Goal: Information Seeking & Learning: Find specific fact

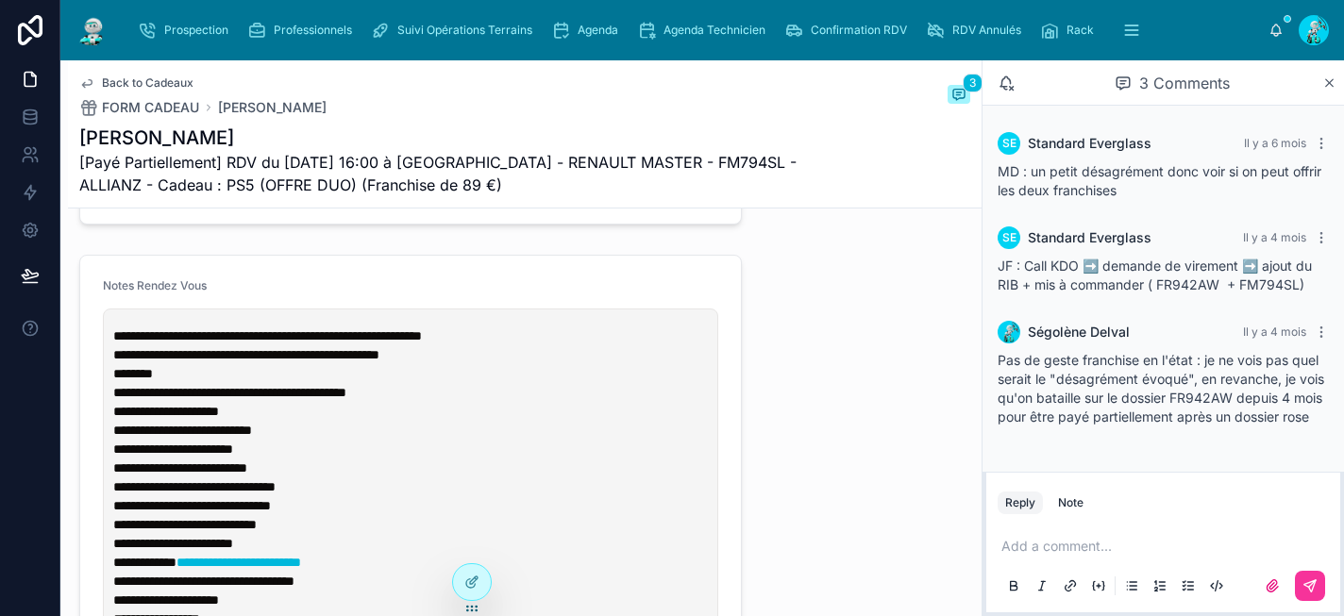
scroll to position [1853, 0]
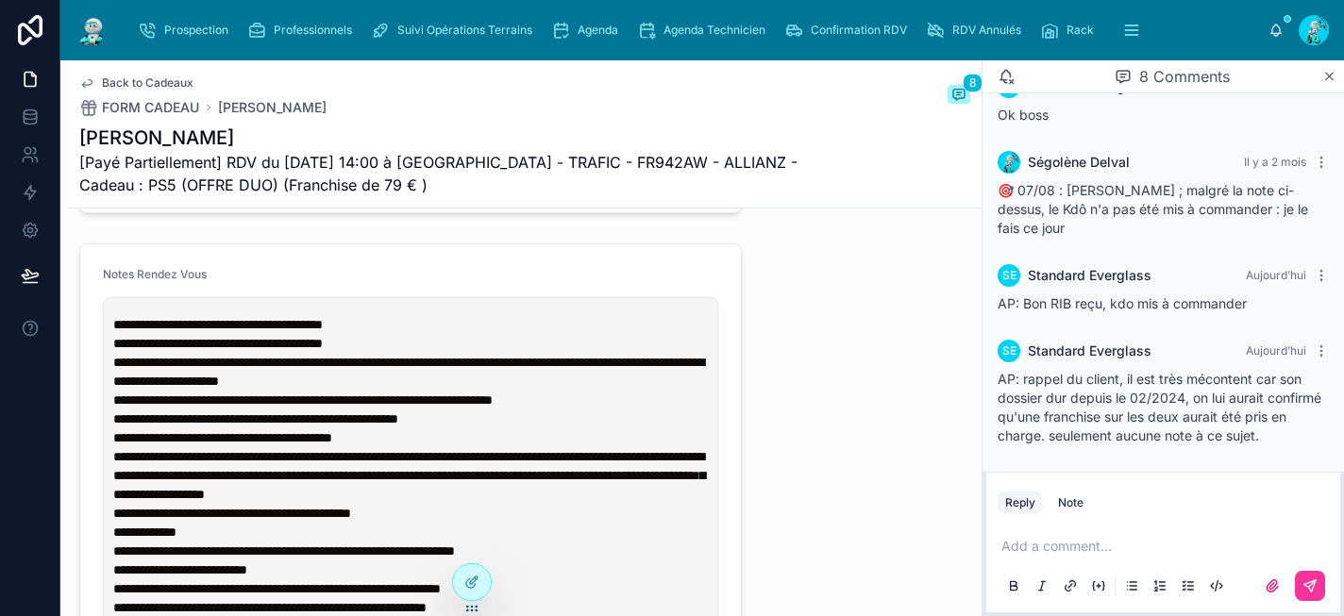
scroll to position [2007, 0]
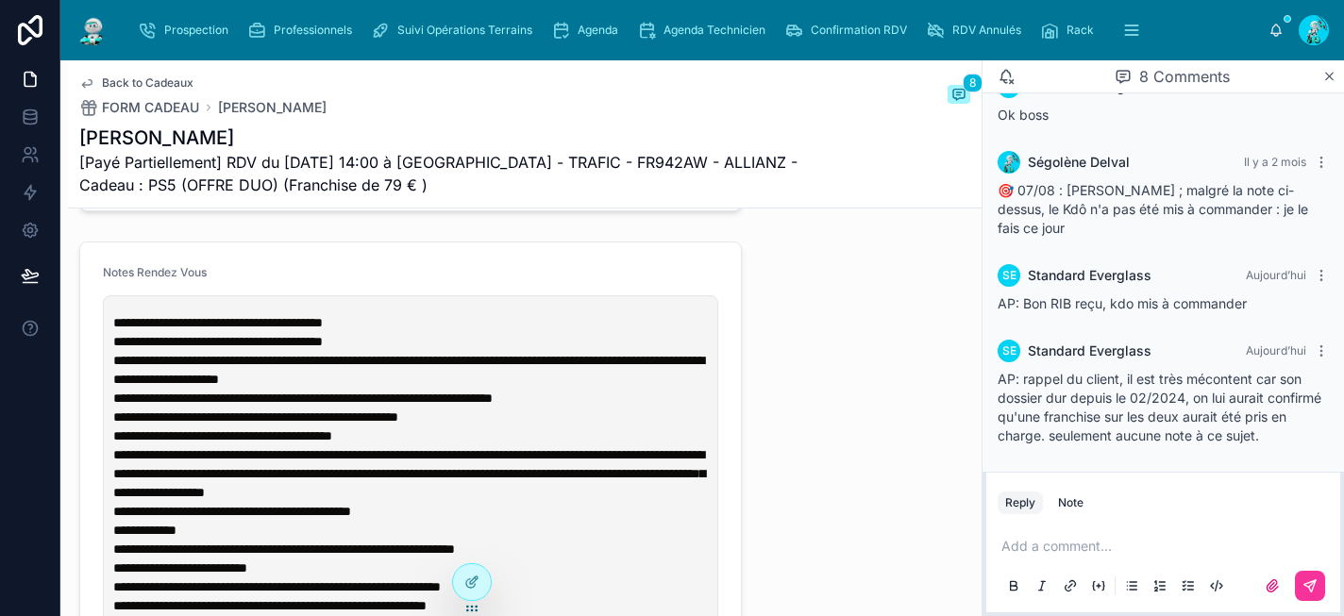
click at [1042, 556] on div "Add a comment..." at bounding box center [1163, 565] width 331 height 79
click at [1036, 543] on p at bounding box center [1167, 546] width 331 height 19
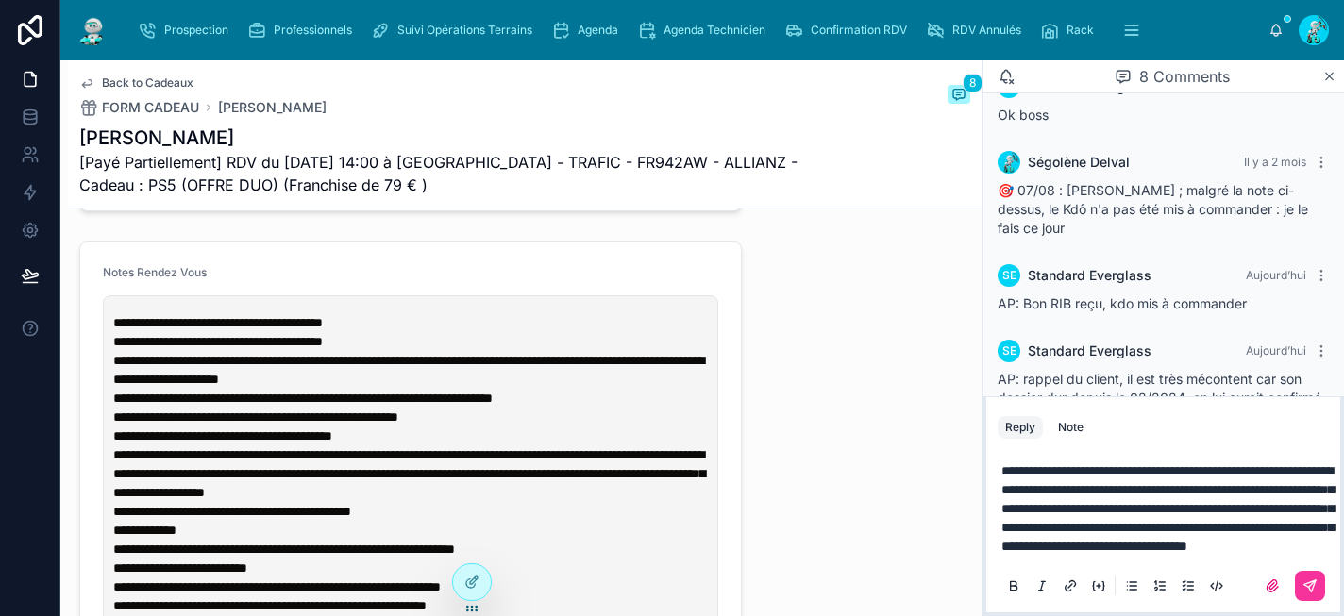
click at [1308, 586] on icon at bounding box center [1310, 586] width 15 height 15
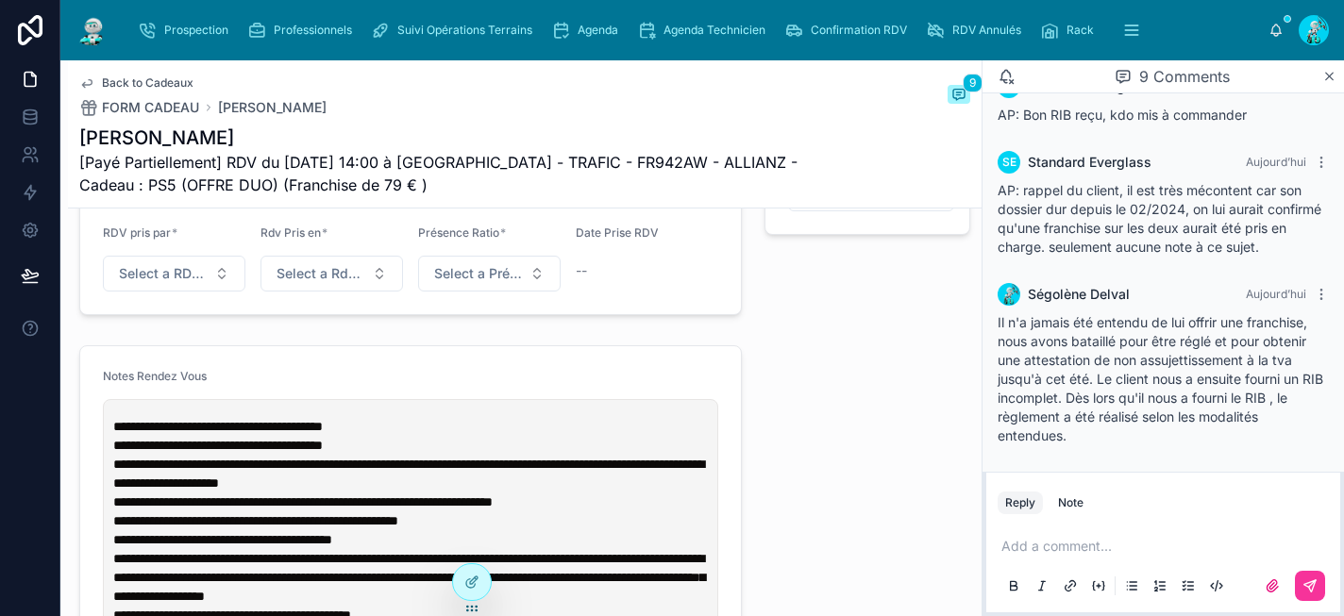
scroll to position [1895, 0]
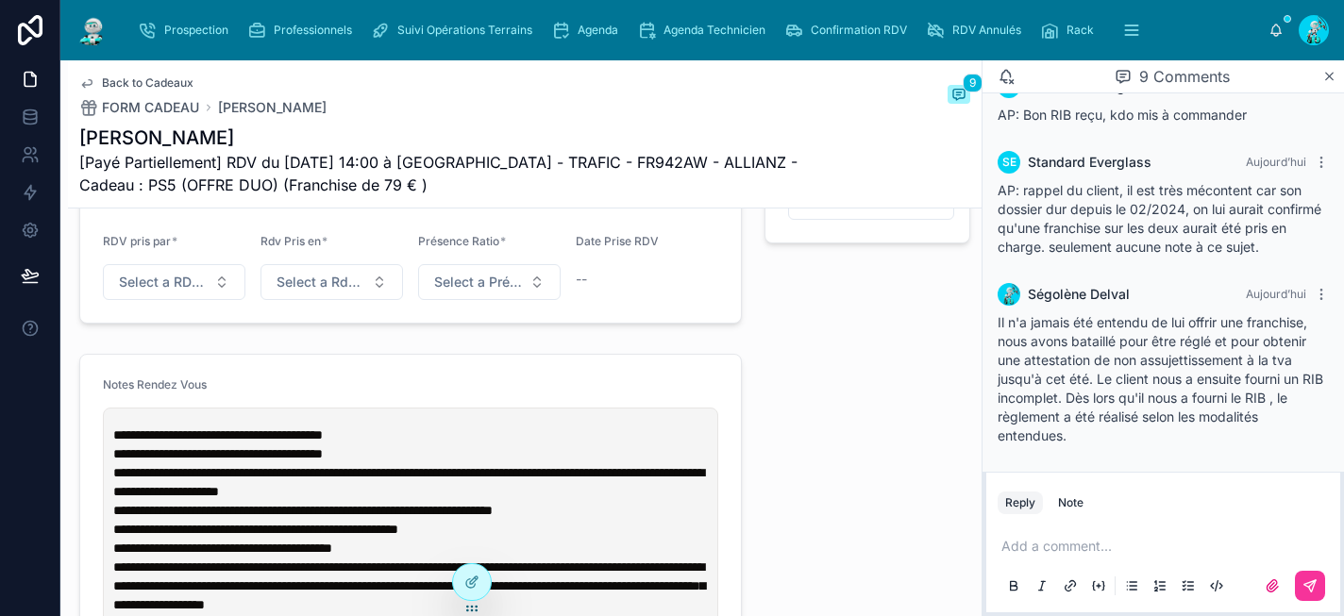
click at [590, 41] on div "Agenda" at bounding box center [588, 30] width 75 height 30
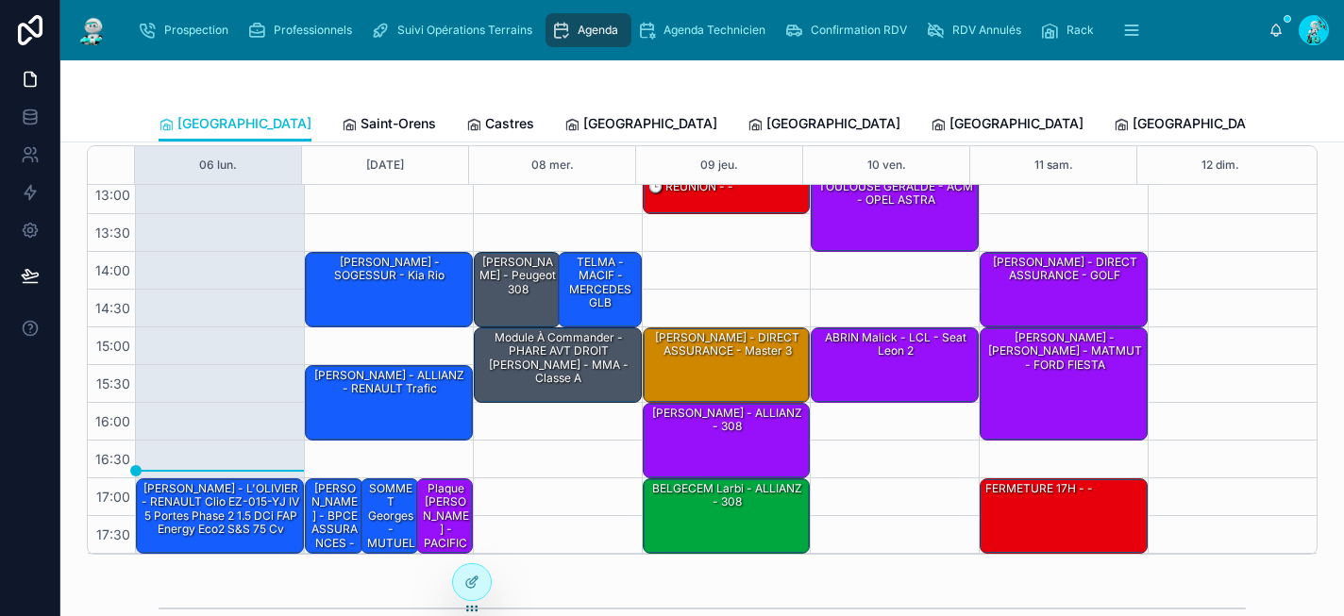
scroll to position [225, 0]
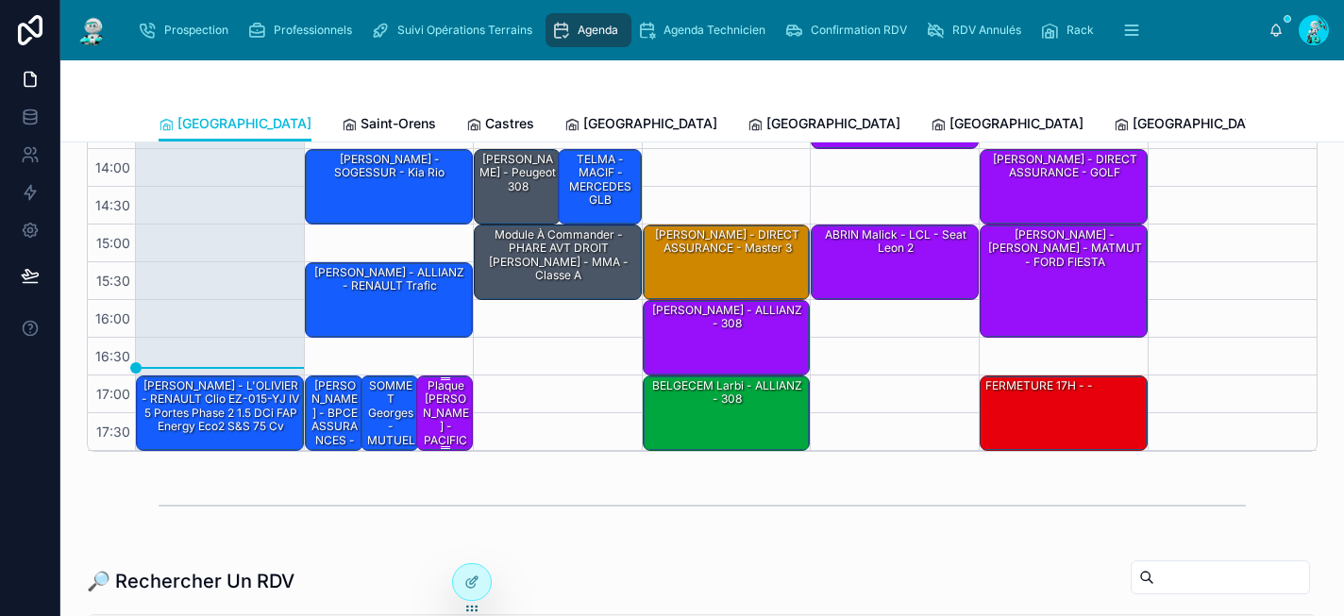
click at [438, 411] on div "Plaque [PERSON_NAME] - PACIFICA - Bmw" at bounding box center [445, 420] width 50 height 85
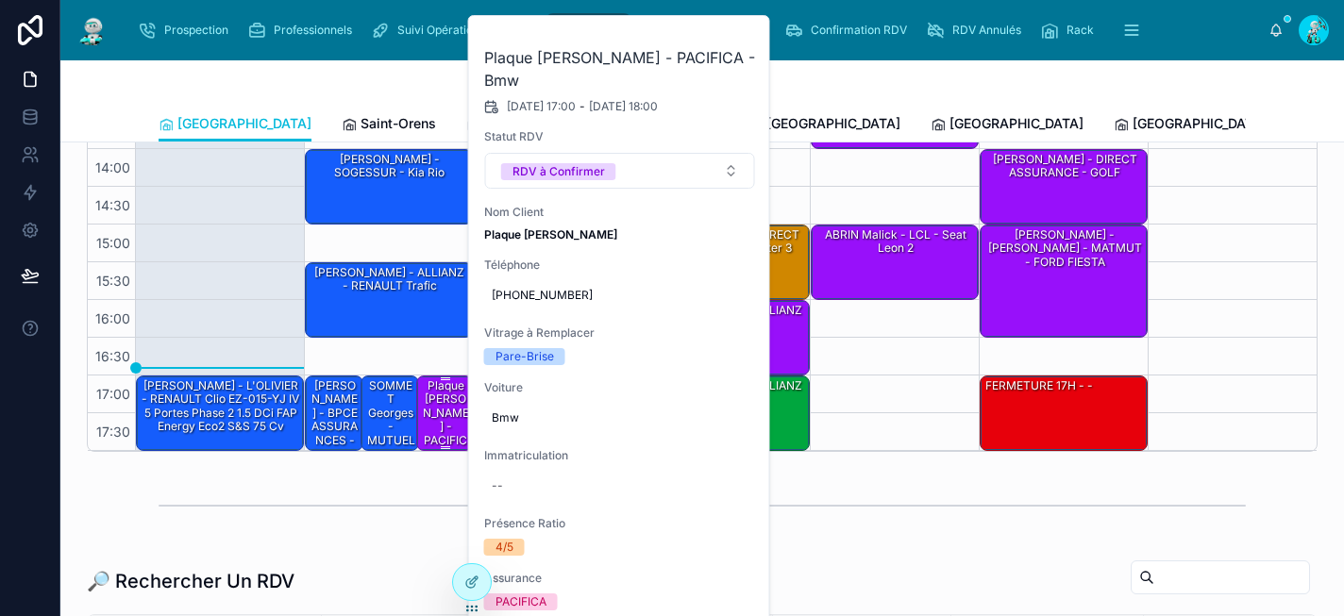
click at [438, 411] on div "Plaque [PERSON_NAME] - PACIFICA - Bmw" at bounding box center [445, 420] width 50 height 85
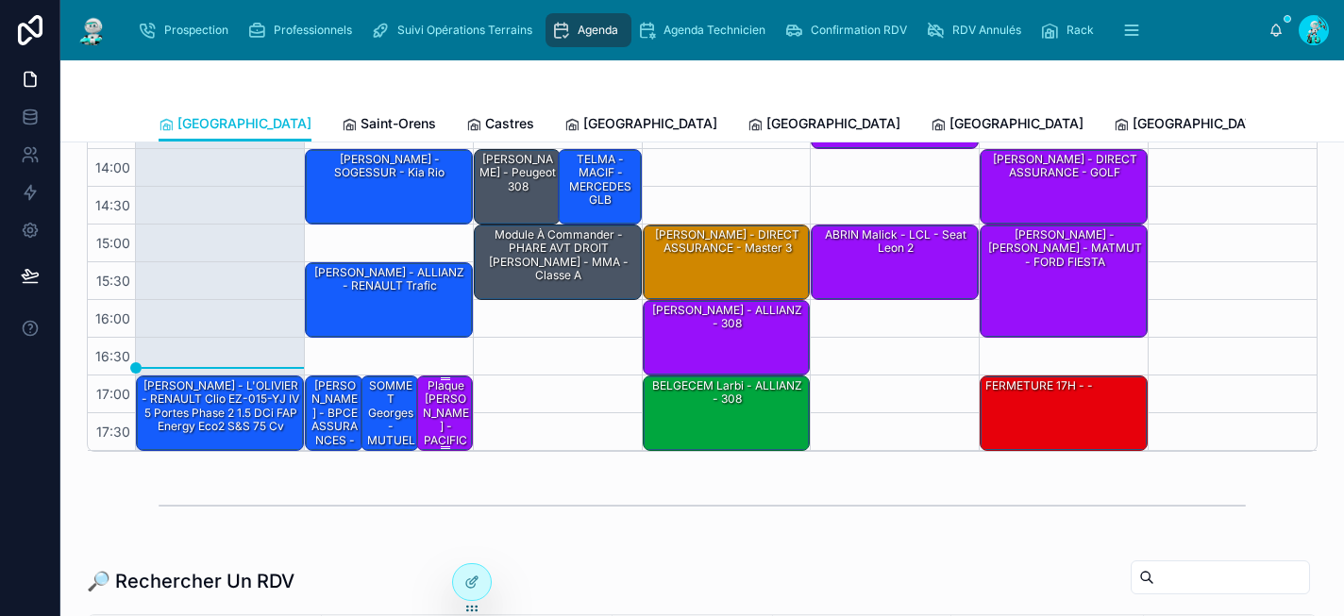
click at [433, 411] on div "Plaque [PERSON_NAME] - PACIFICA - Bmw" at bounding box center [445, 420] width 50 height 85
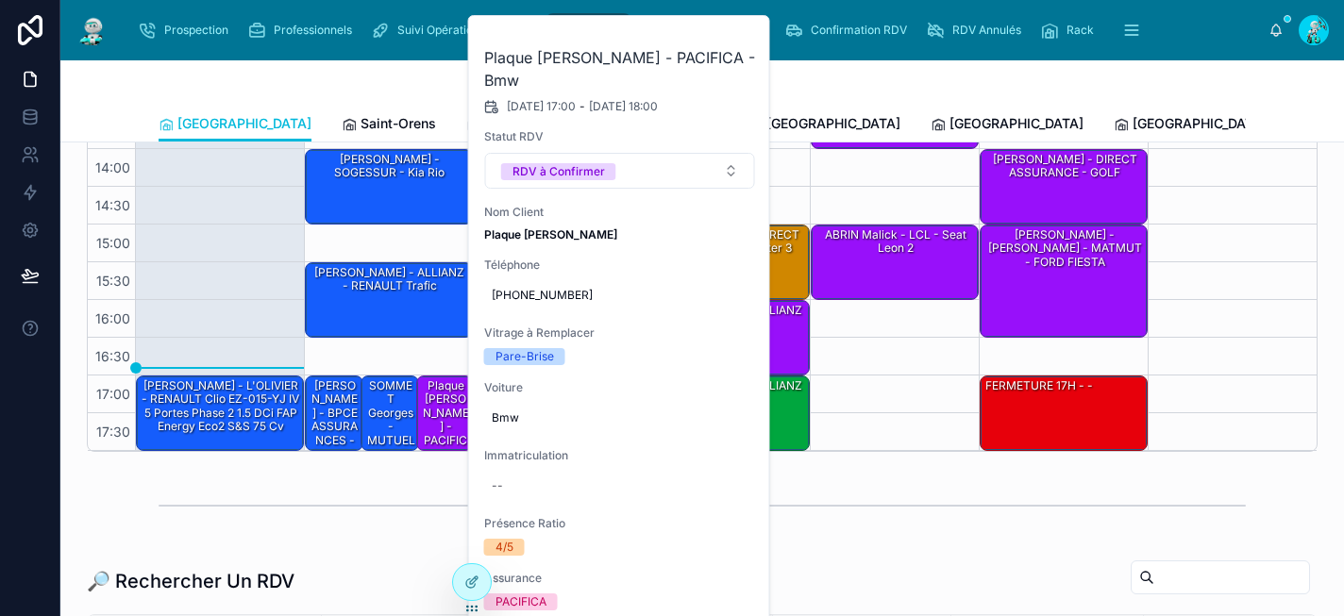
click at [0, 0] on icon at bounding box center [0, 0] width 0 height 0
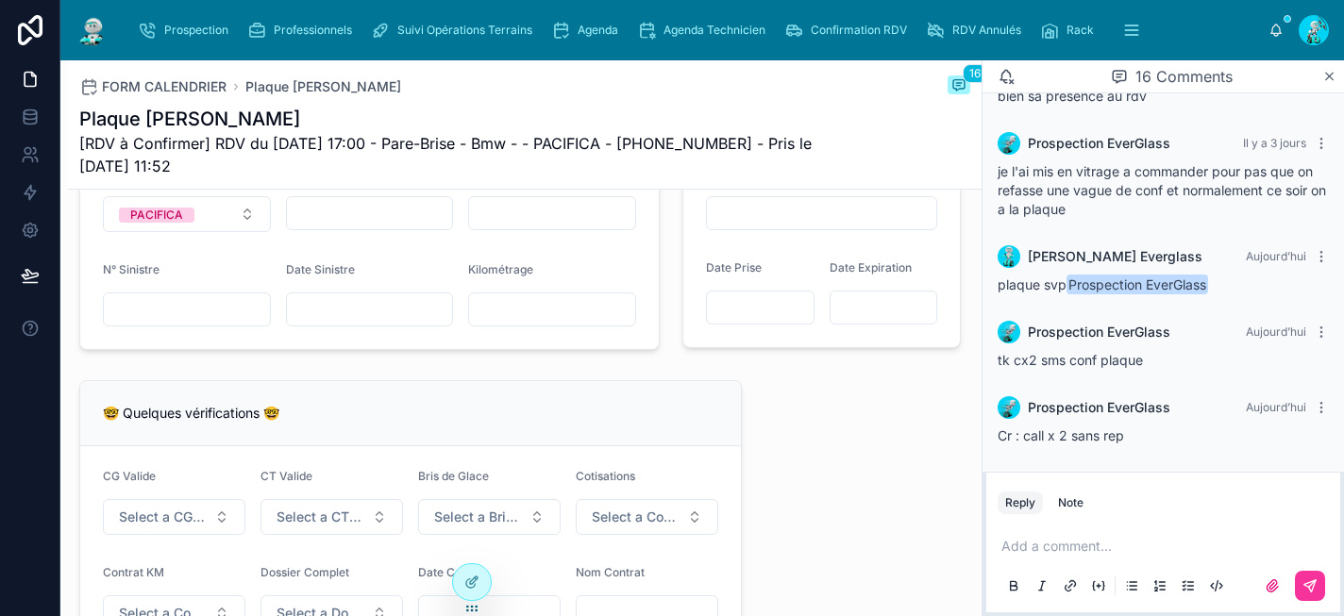
scroll to position [1424, 0]
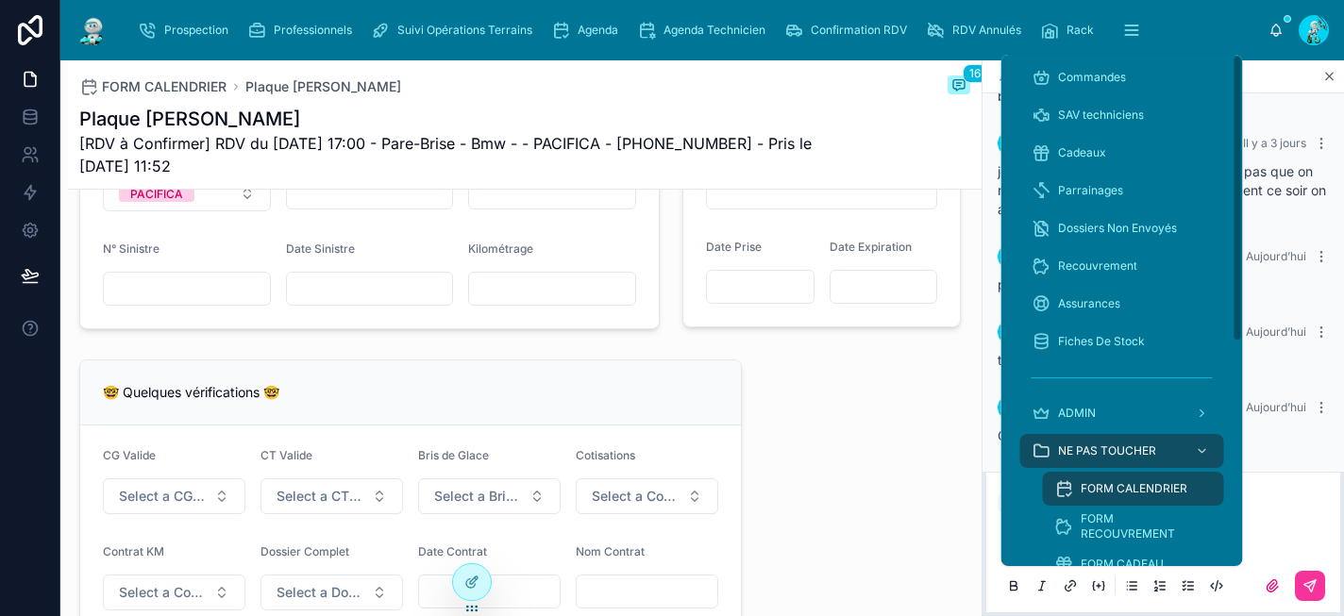
click at [1089, 160] on span "Cadeaux" at bounding box center [1082, 152] width 48 height 15
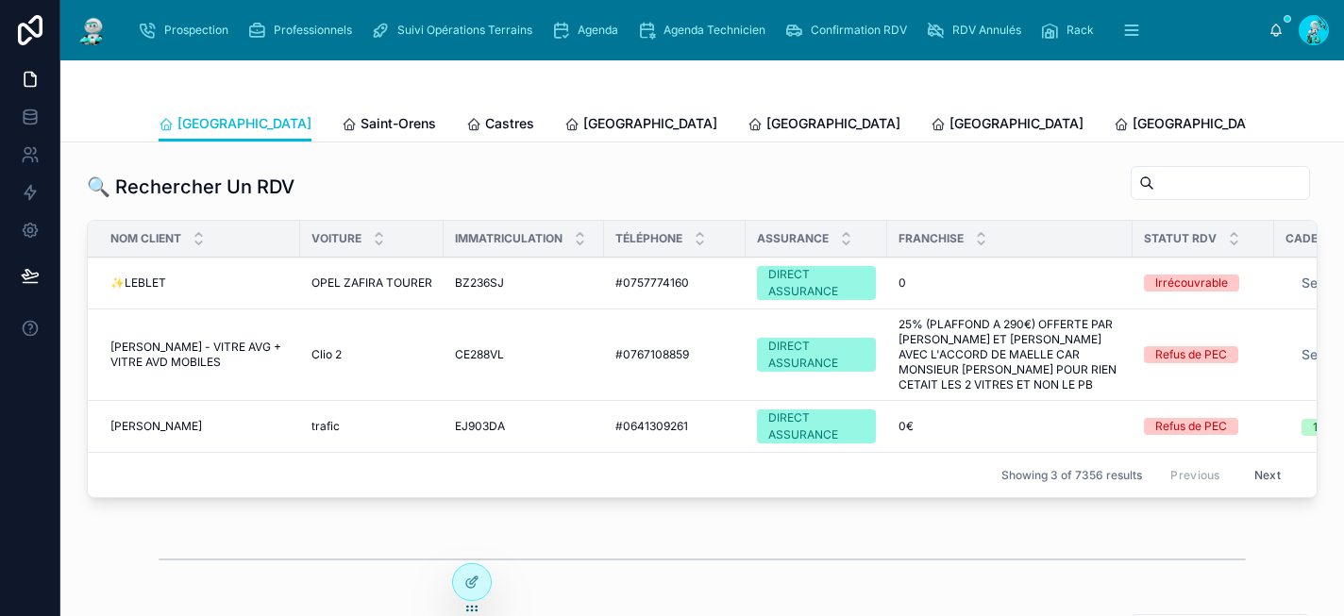
click at [886, 49] on div "Prospection Professionnels Suivi Opérations Terrains Agenda Agenda Technicien C…" at bounding box center [697, 30] width 1144 height 42
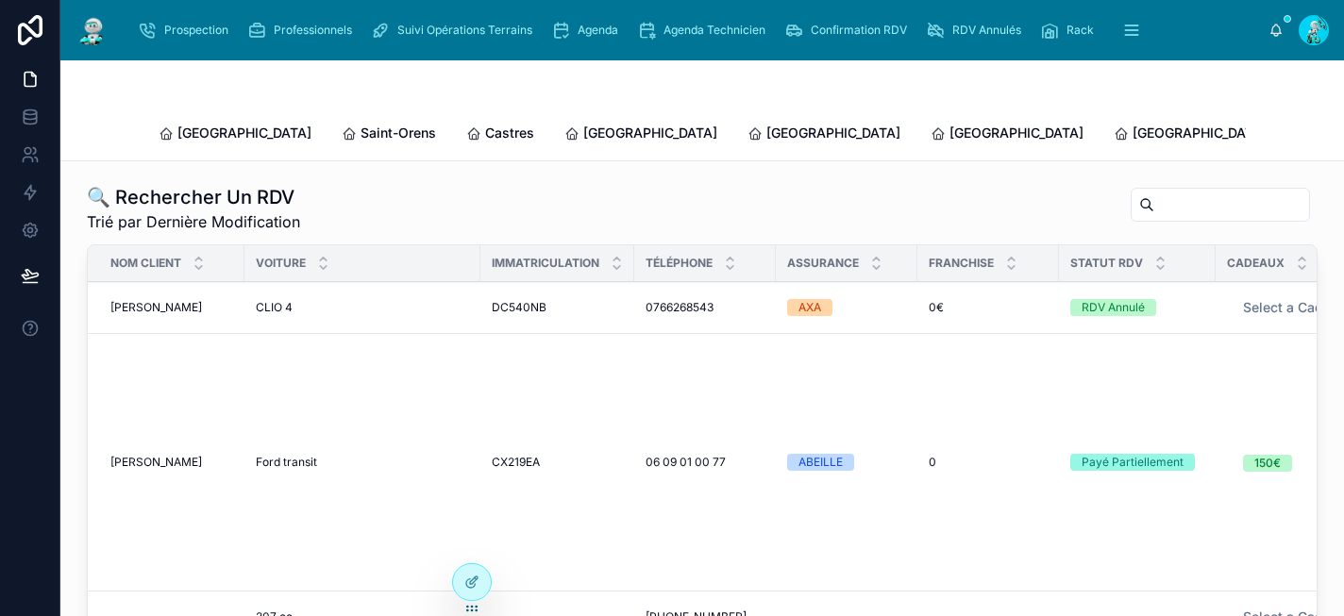
click at [1173, 192] on input "text" at bounding box center [1232, 205] width 155 height 26
paste input "*******"
type input "*******"
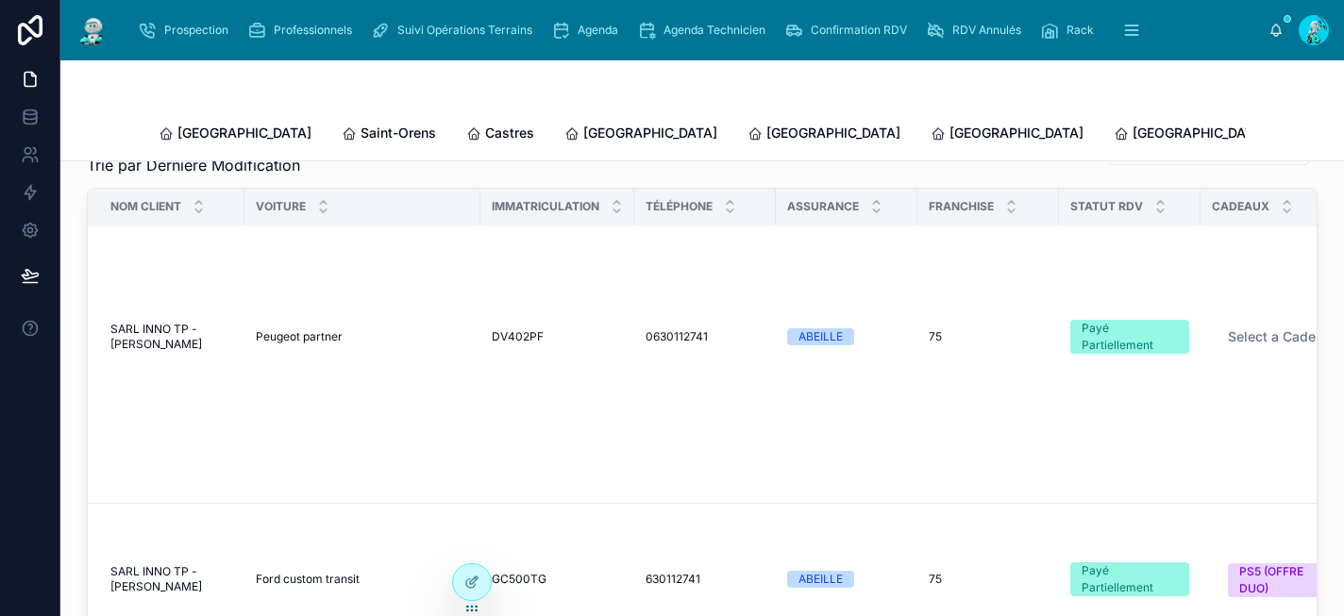
scroll to position [84, 0]
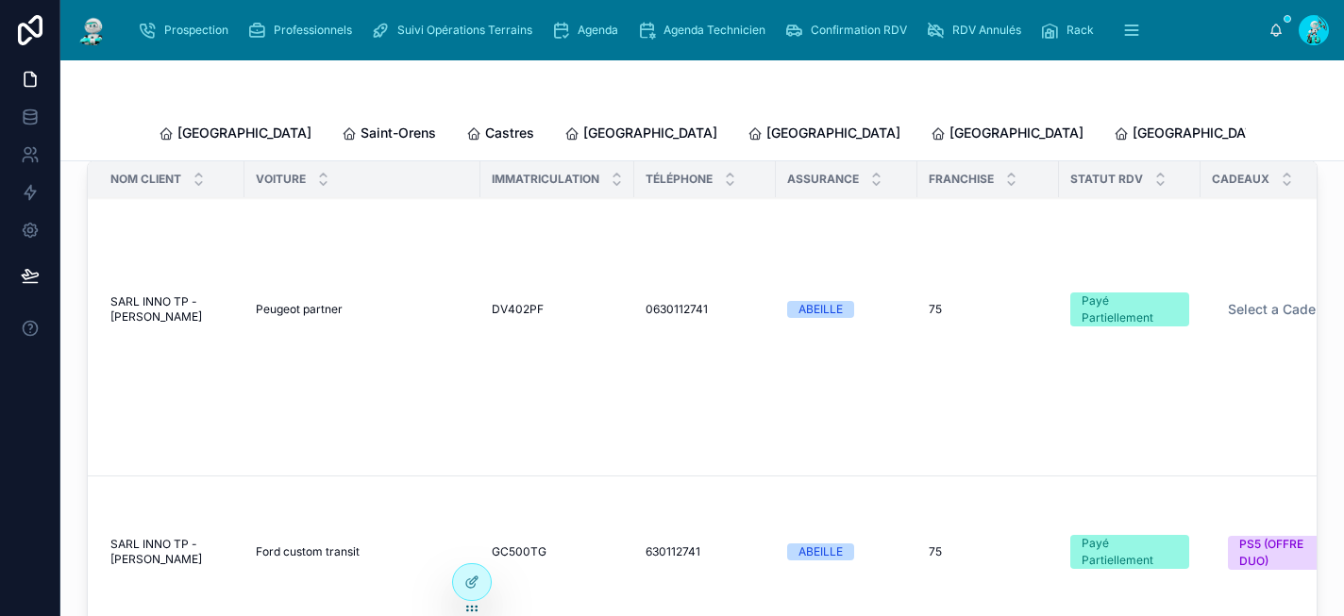
click at [993, 32] on span "RDV Annulés" at bounding box center [987, 30] width 69 height 15
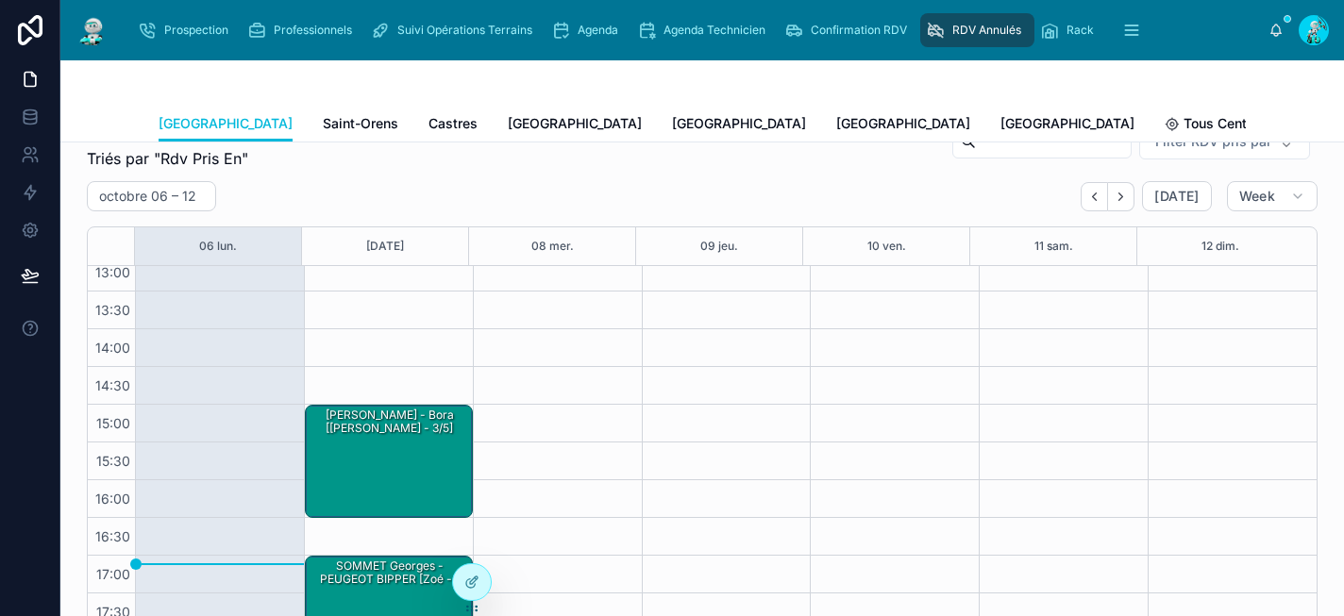
scroll to position [74, 0]
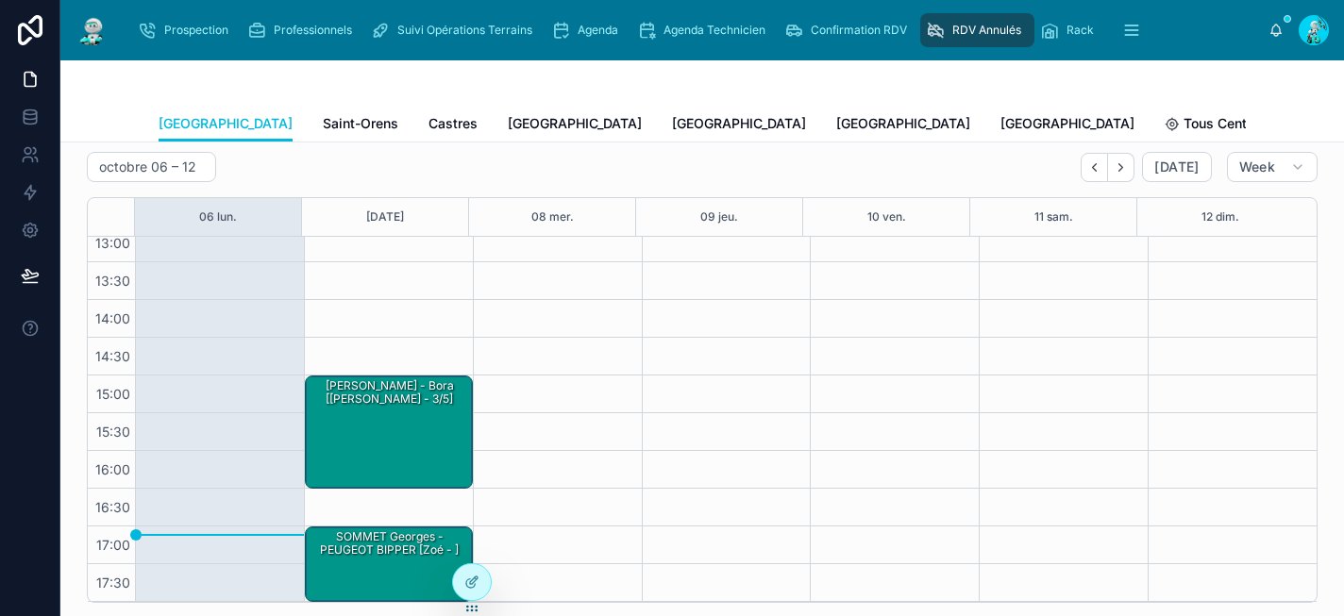
click at [672, 120] on span "[GEOGRAPHIC_DATA]" at bounding box center [739, 123] width 134 height 19
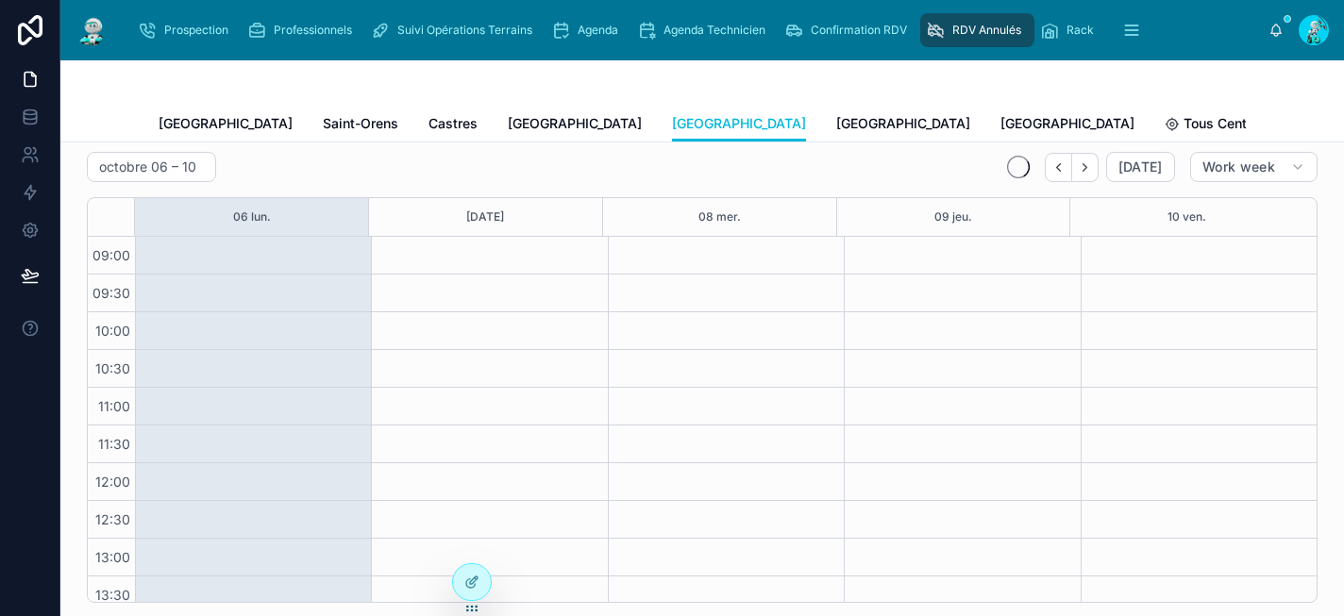
scroll to position [314, 0]
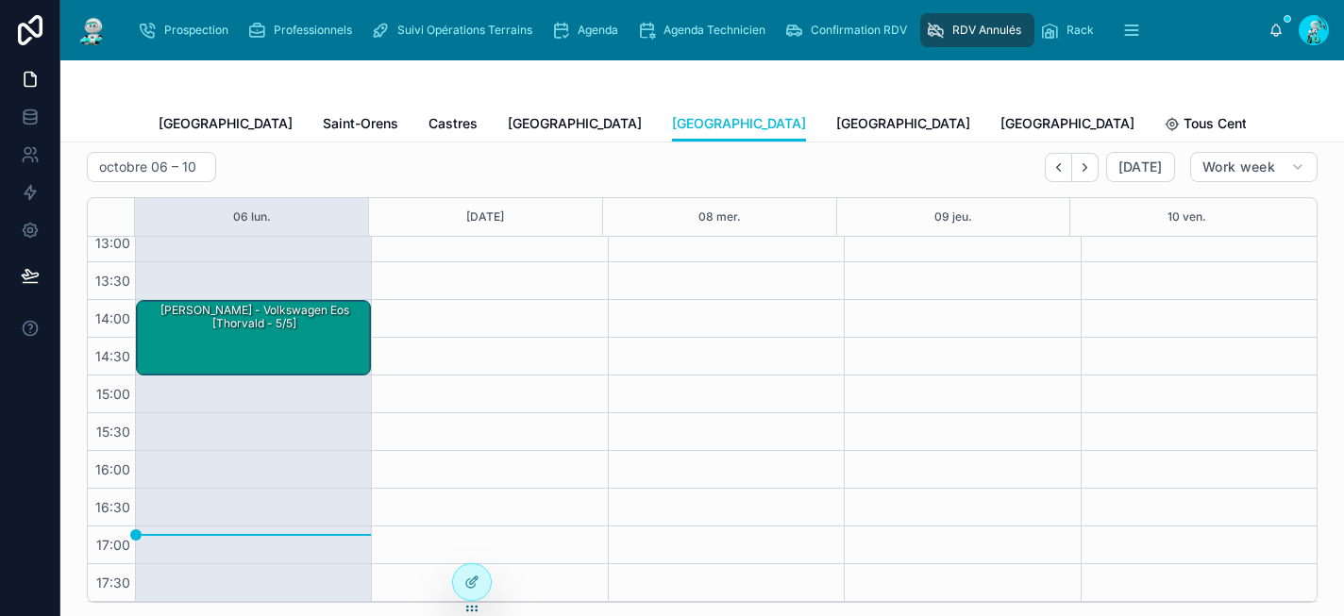
click at [462, 579] on div at bounding box center [472, 583] width 38 height 36
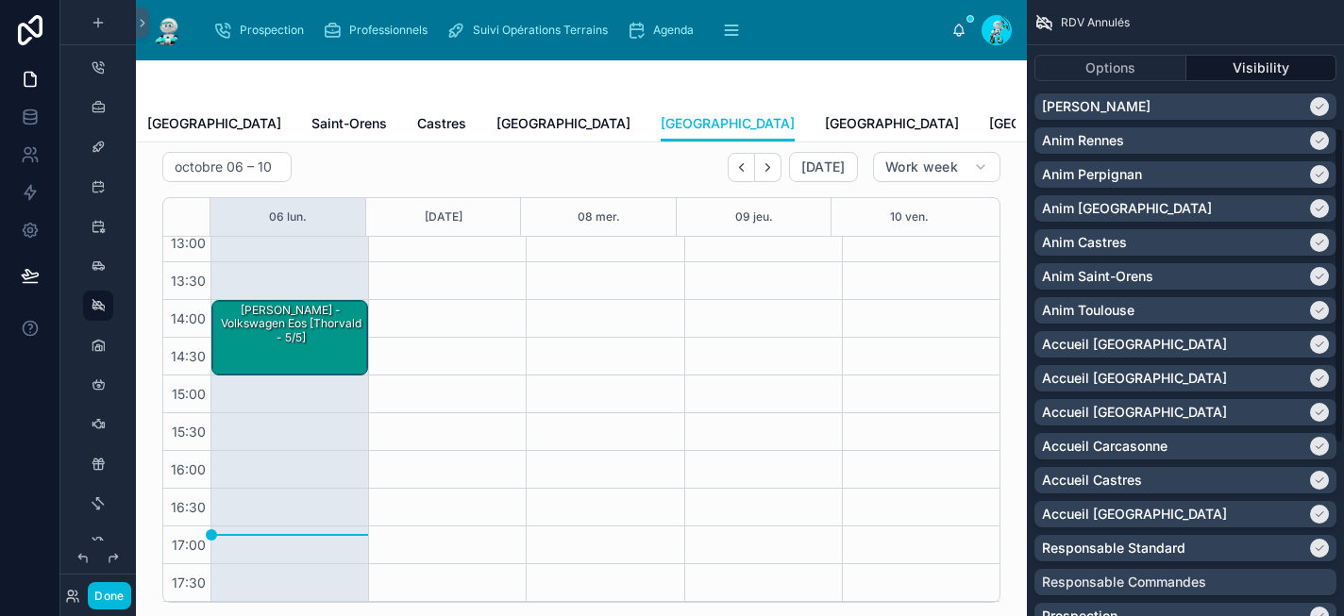
scroll to position [0, 0]
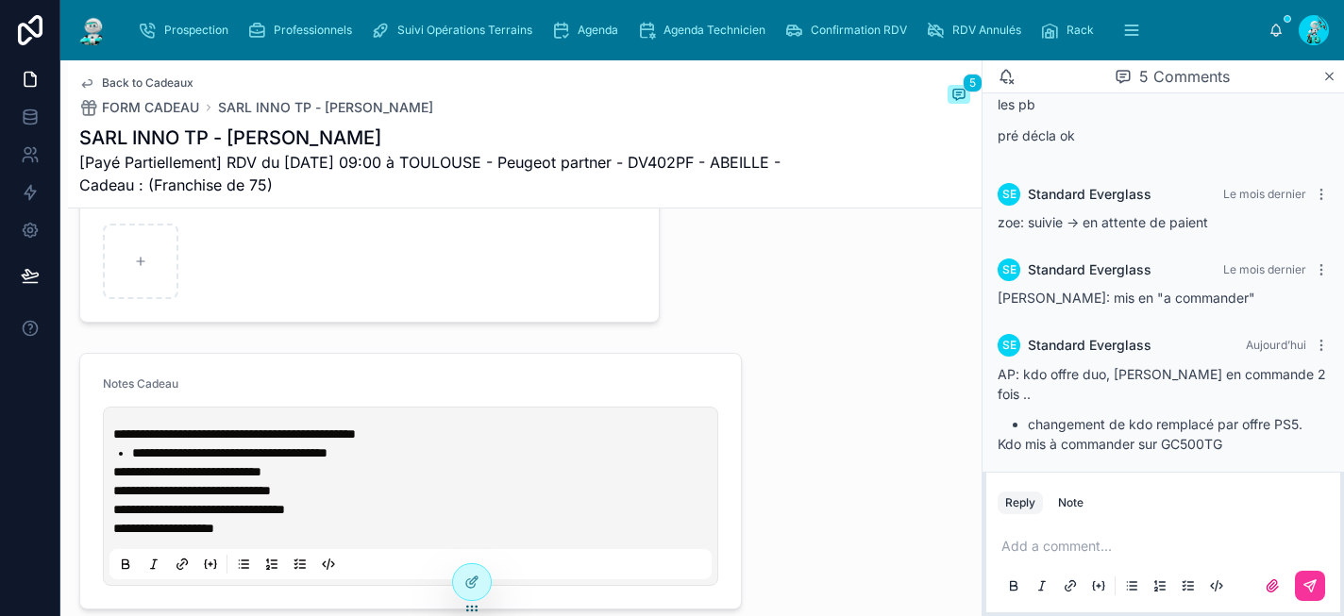
scroll to position [1114, 0]
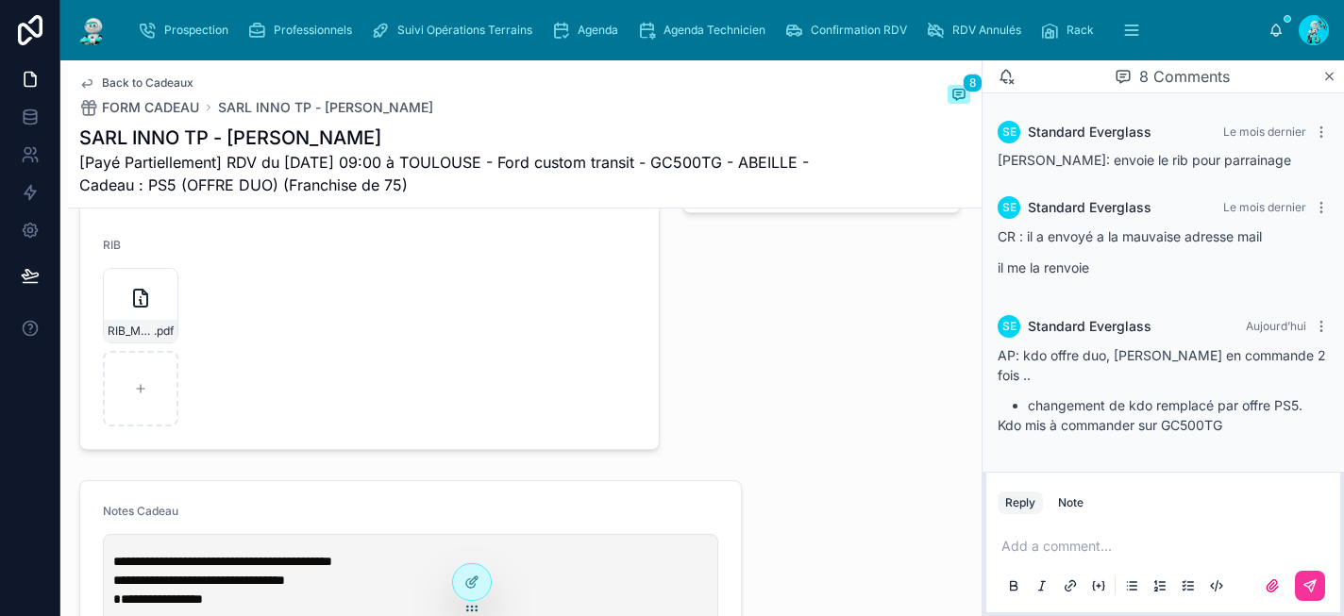
scroll to position [1056, 0]
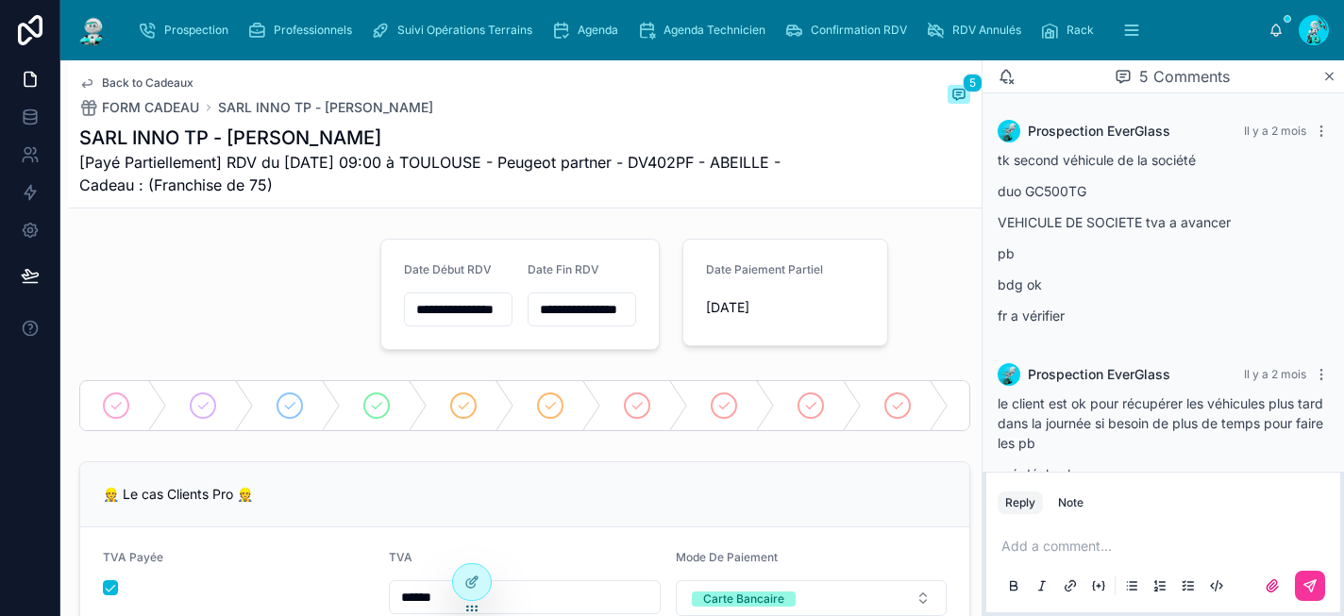
scroll to position [339, 0]
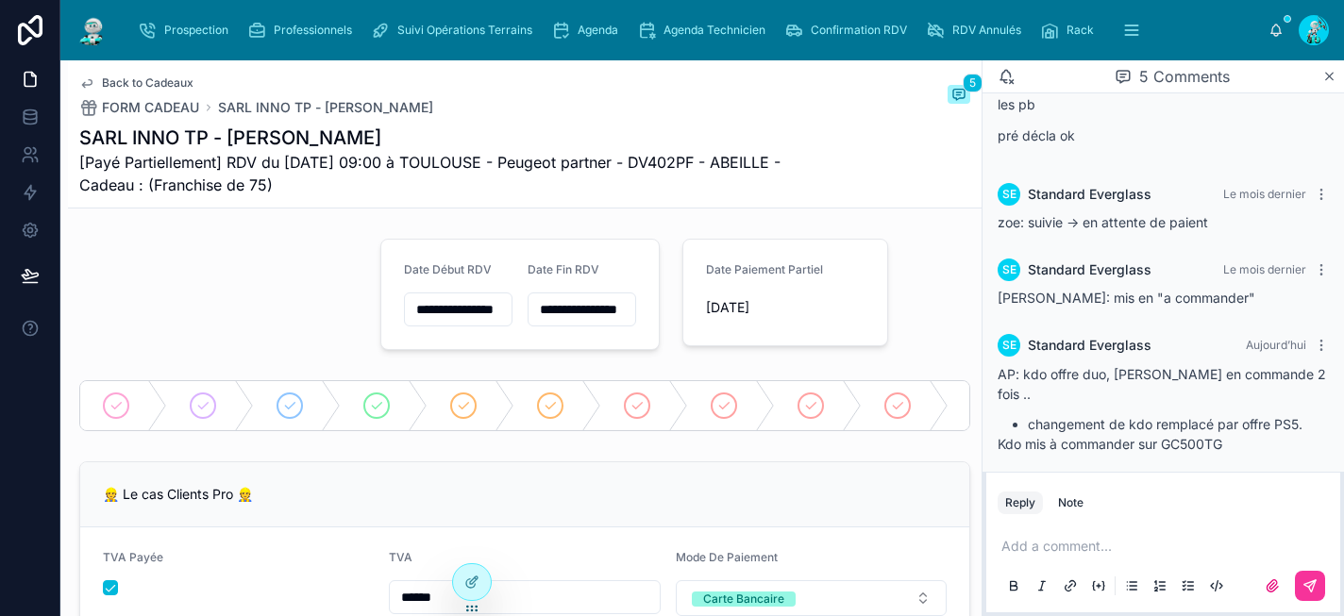
click at [611, 30] on span "Agenda" at bounding box center [598, 30] width 41 height 15
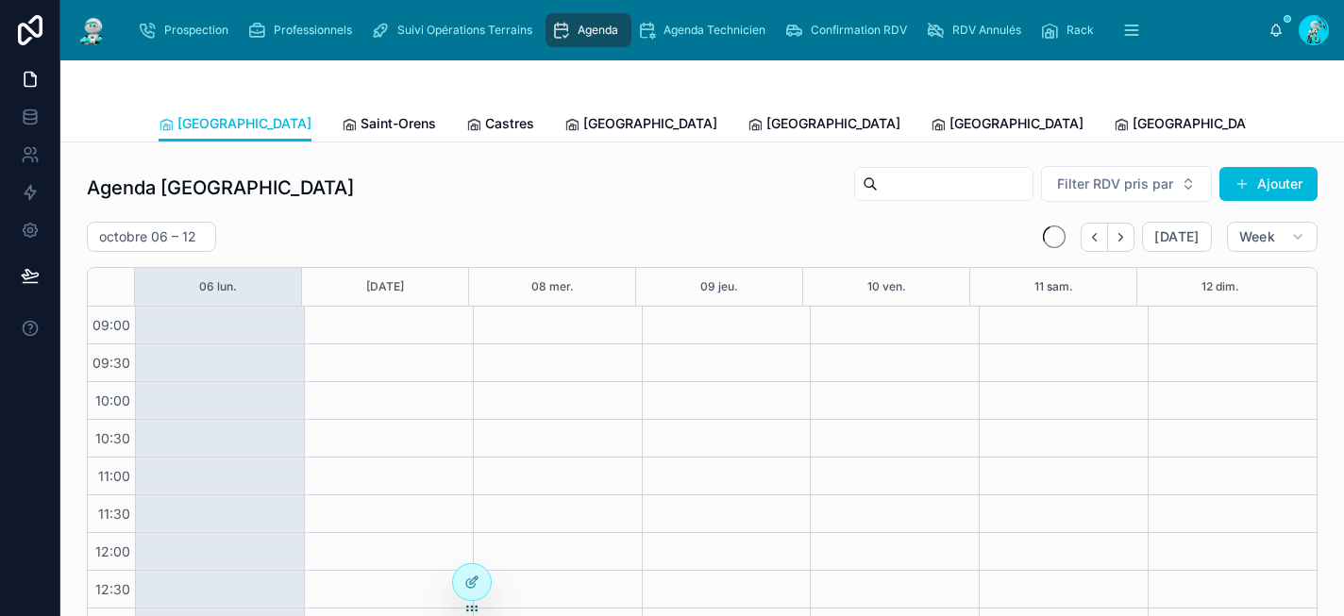
scroll to position [311, 0]
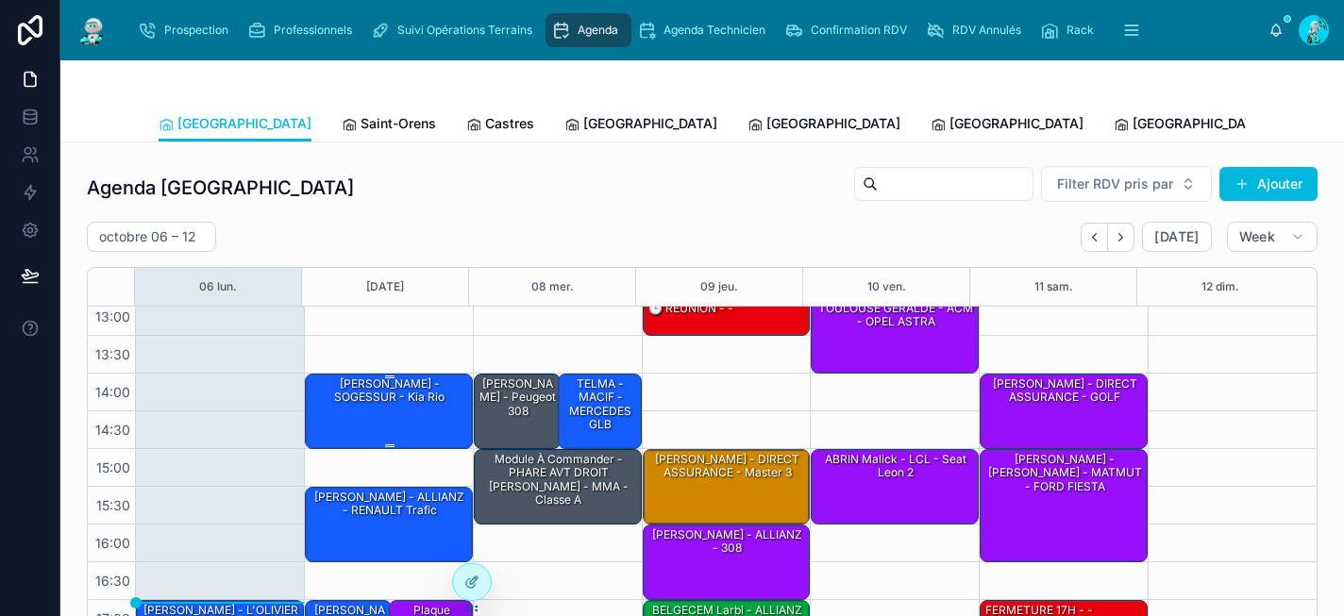
click at [393, 429] on div "[PERSON_NAME] - SOGESSUR - Kia rio" at bounding box center [390, 411] width 162 height 72
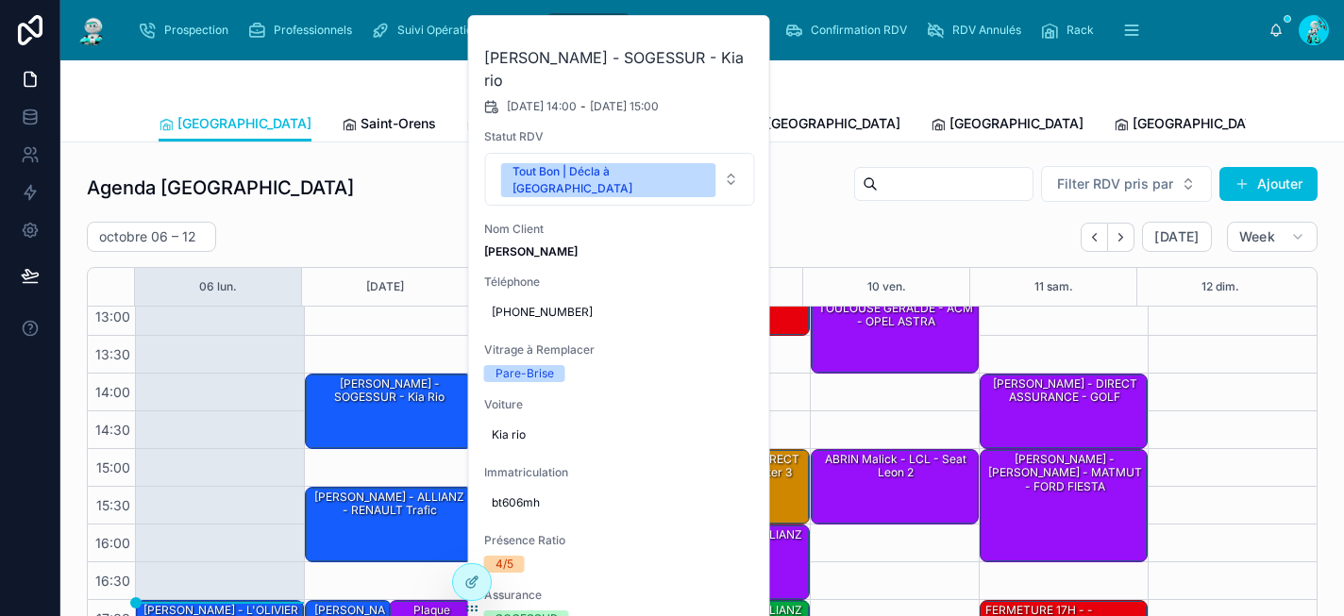
click at [0, 0] on icon at bounding box center [0, 0] width 0 height 0
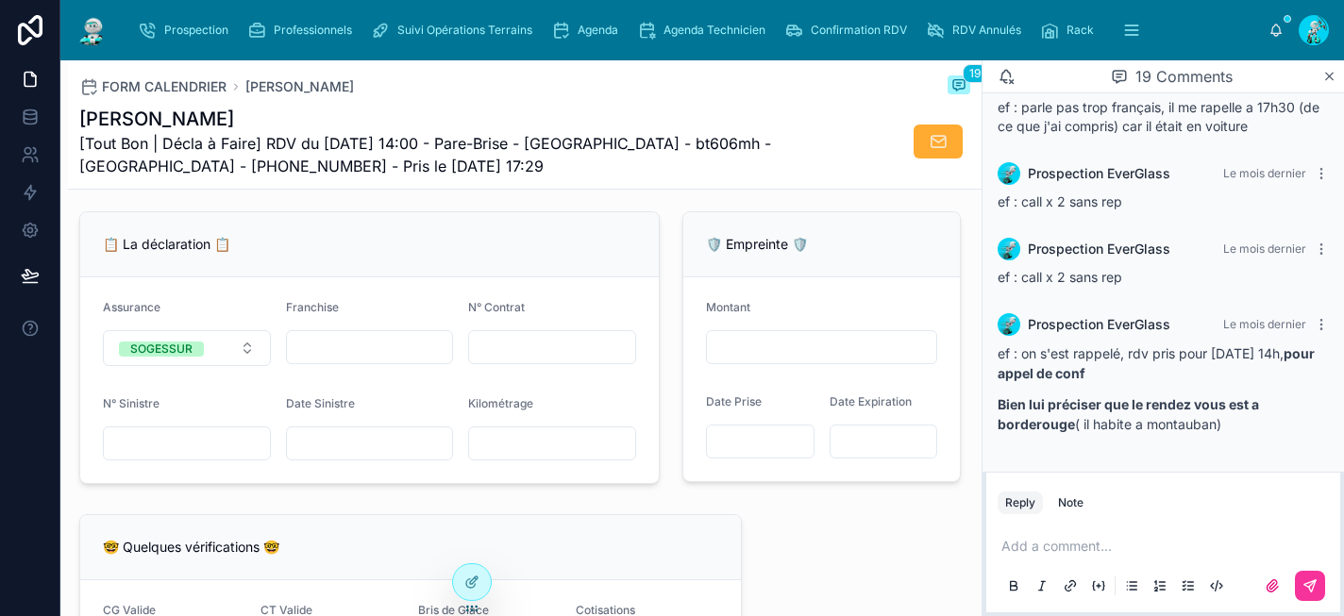
scroll to position [1200, 0]
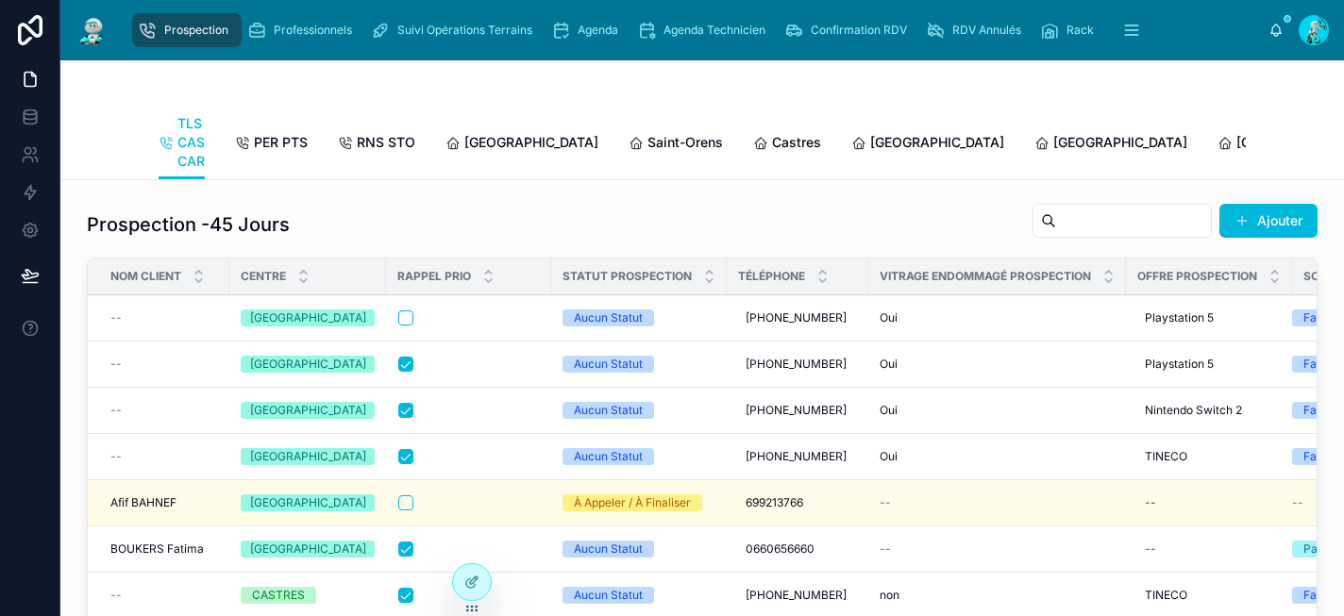
click at [593, 28] on span "Agenda" at bounding box center [598, 30] width 41 height 15
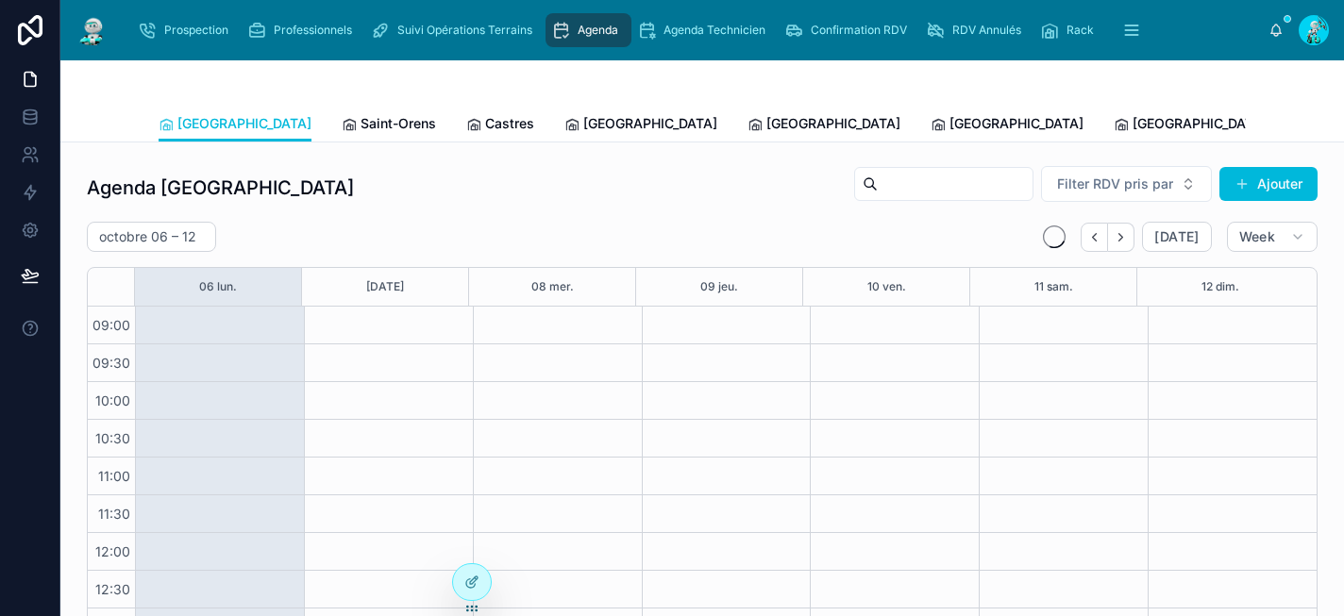
scroll to position [311, 0]
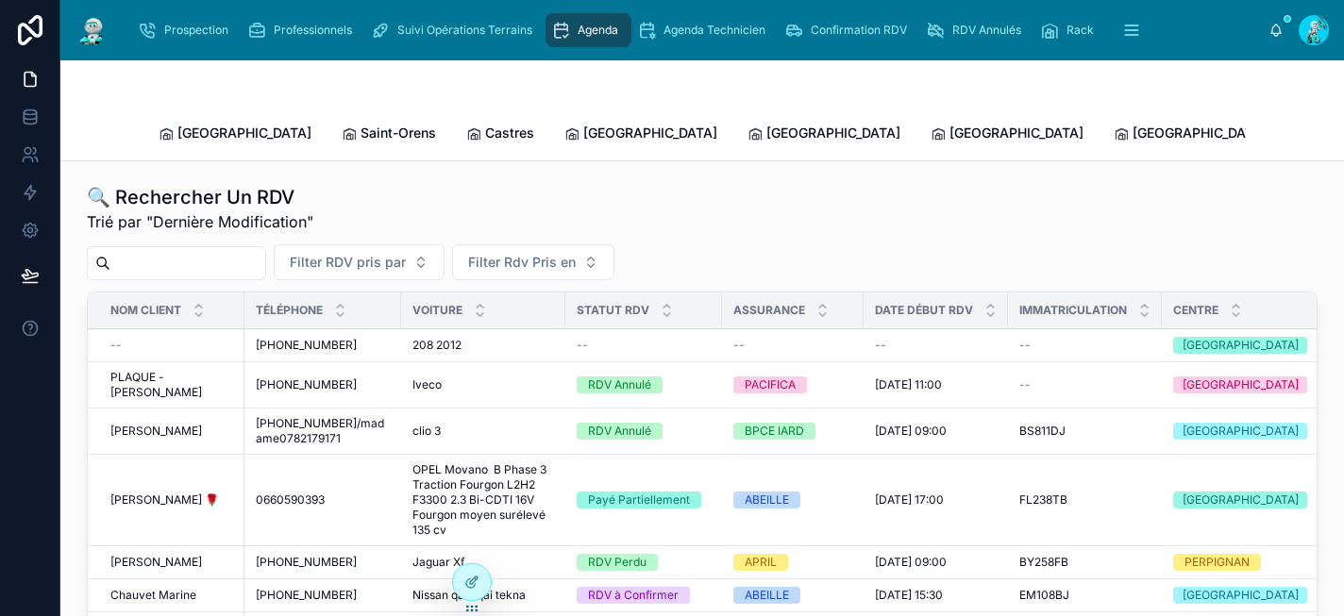
click at [147, 250] on input "text" at bounding box center [187, 263] width 155 height 26
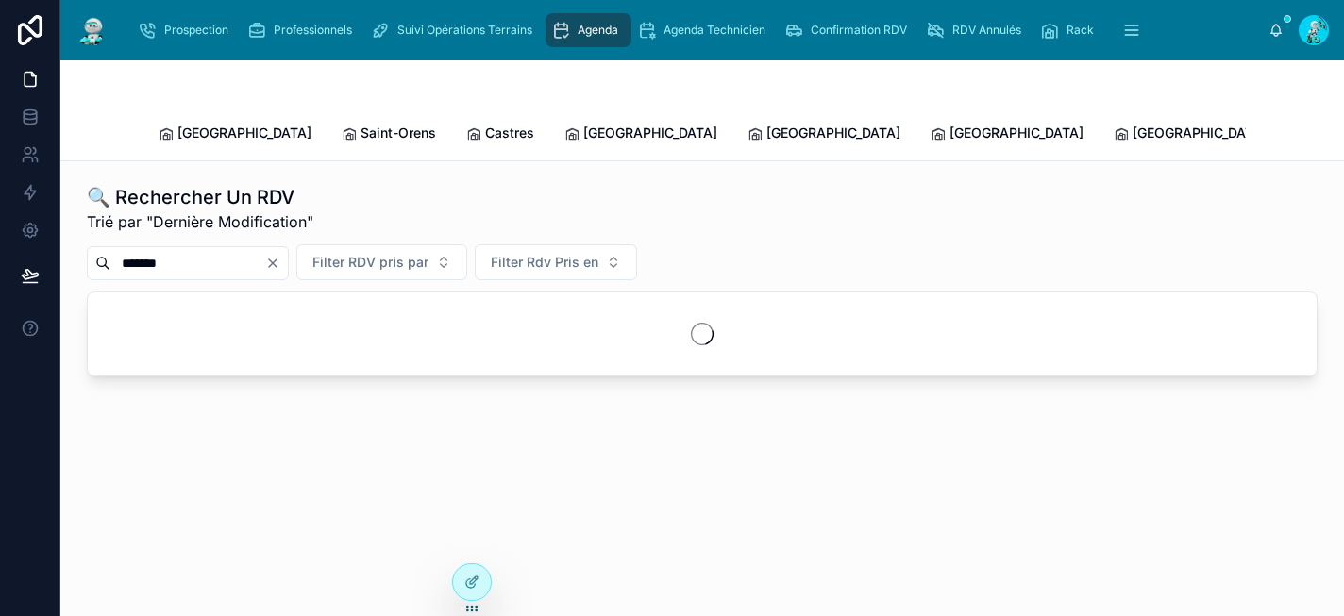
type input "*******"
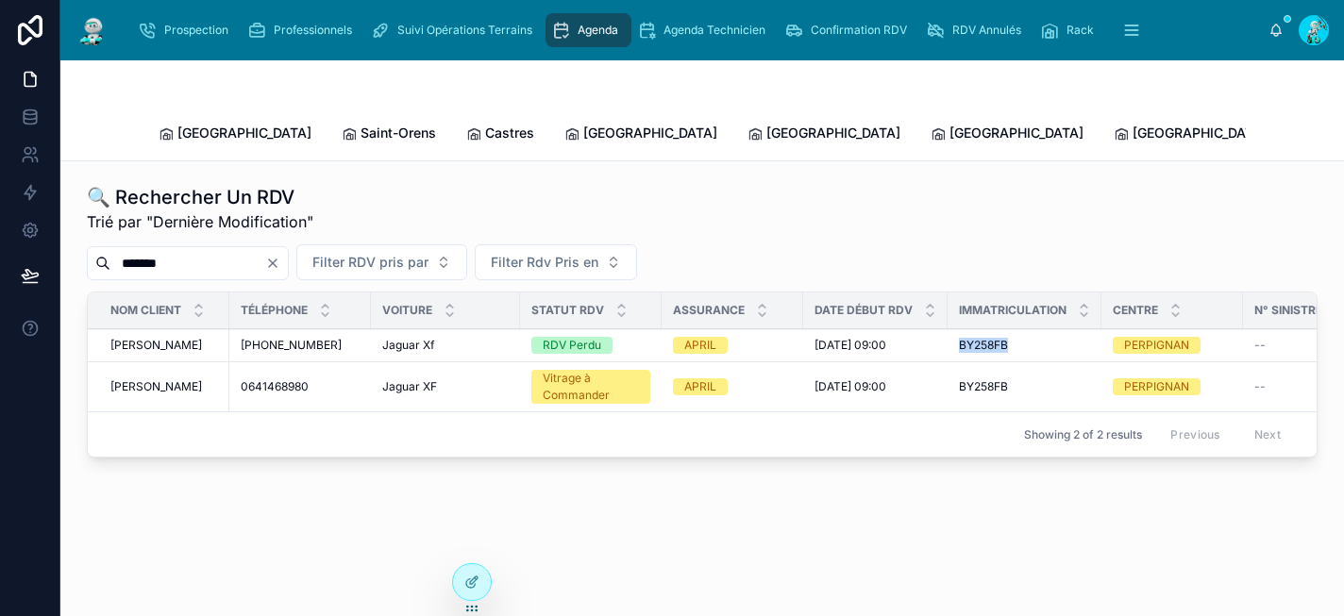
drag, startPoint x: 955, startPoint y: 329, endPoint x: 1010, endPoint y: 325, distance: 54.9
click at [1010, 329] on td "BY258FB BY258FB" at bounding box center [1025, 345] width 154 height 33
copy span "BY258FB"
